Goal: Navigation & Orientation: Find specific page/section

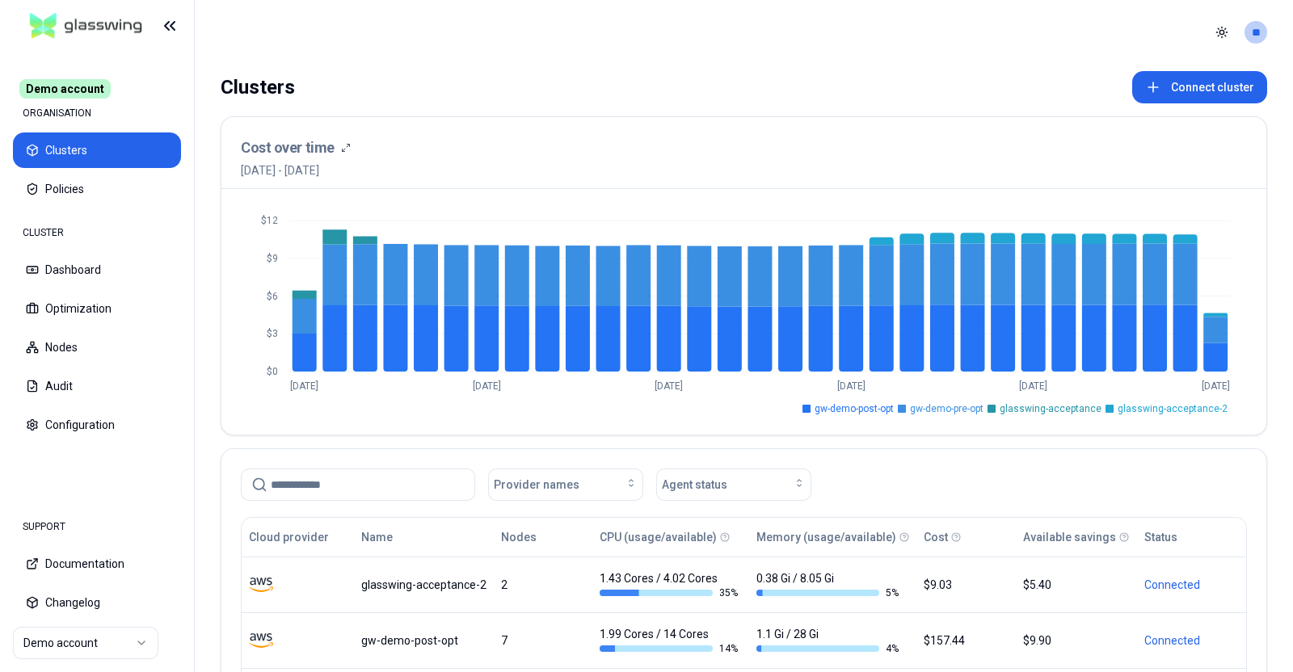
click at [1266, 37] on div "Toggle theme **" at bounding box center [1238, 32] width 58 height 26
click at [1260, 35] on html "Demo account ORGANISATION Clusters Policies CLUSTER Dashboard Optimization Node…" at bounding box center [646, 336] width 1293 height 672
